Goal: Information Seeking & Learning: Check status

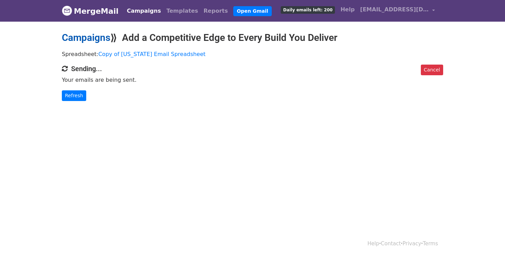
click at [89, 37] on link "Campaigns" at bounding box center [86, 37] width 48 height 11
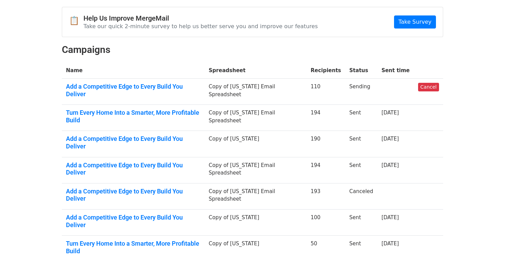
scroll to position [32, 0]
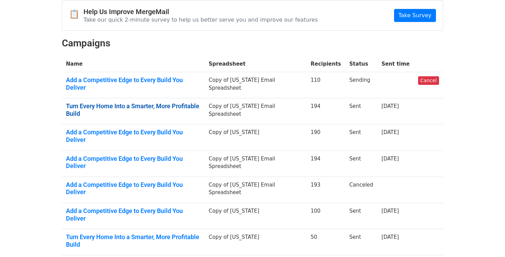
click at [134, 102] on link "Turn Every Home Into a Smarter, More Profitable Build" at bounding box center [133, 109] width 135 height 15
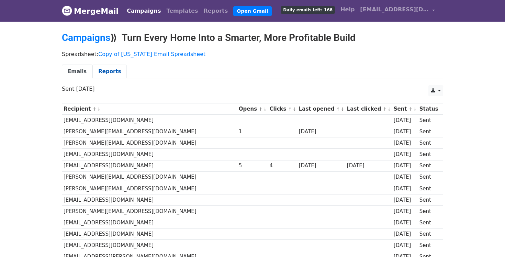
click at [105, 73] on link "Reports" at bounding box center [109, 72] width 34 height 14
click at [90, 37] on link "Campaigns" at bounding box center [86, 37] width 48 height 11
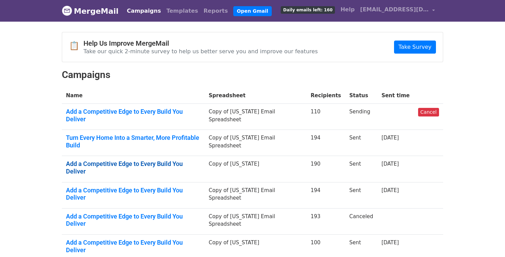
click at [173, 160] on link "Add a Competitive Edge to Every Build You Deliver" at bounding box center [133, 167] width 135 height 15
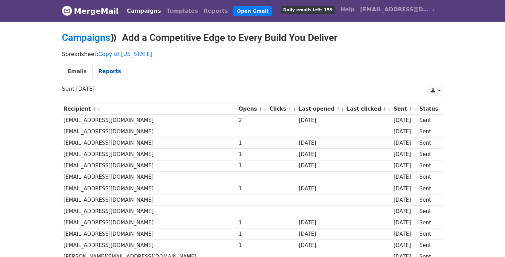
click at [112, 70] on link "Reports" at bounding box center [109, 72] width 34 height 14
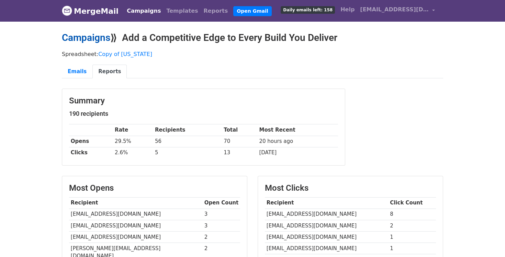
click at [84, 39] on link "Campaigns" at bounding box center [86, 37] width 48 height 11
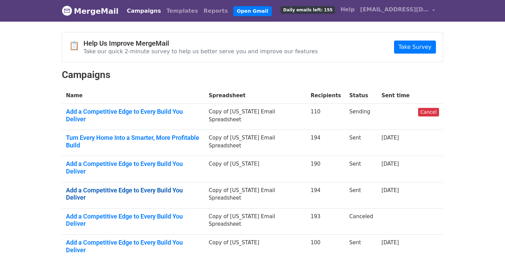
click at [140, 186] on link "Add a Competitive Edge to Every Build You Deliver" at bounding box center [133, 193] width 135 height 15
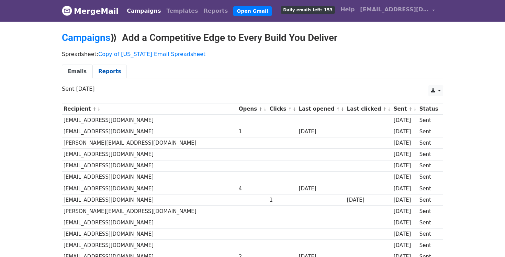
click at [105, 71] on link "Reports" at bounding box center [109, 72] width 34 height 14
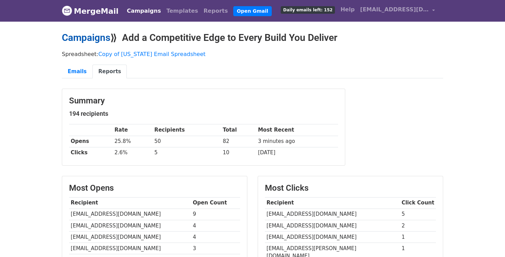
click at [85, 36] on link "Campaigns" at bounding box center [86, 37] width 48 height 11
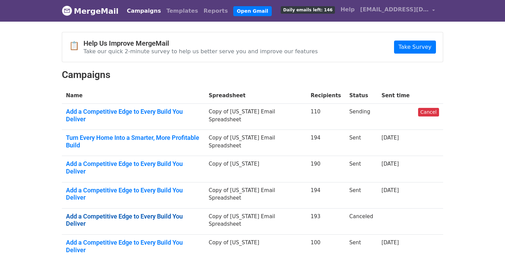
click at [190, 212] on link "Add a Competitive Edge to Every Build You Deliver" at bounding box center [133, 219] width 135 height 15
click at [166, 234] on td "Add a Competitive Edge to Every Build You Deliver" at bounding box center [133, 247] width 143 height 26
click at [166, 239] on link "Add a Competitive Edge to Every Build You Deliver" at bounding box center [133, 246] width 135 height 15
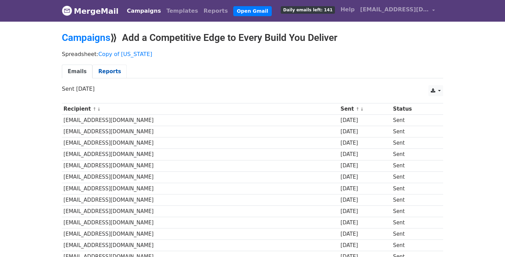
click at [109, 71] on link "Reports" at bounding box center [109, 72] width 34 height 14
